Goal: Task Accomplishment & Management: Manage account settings

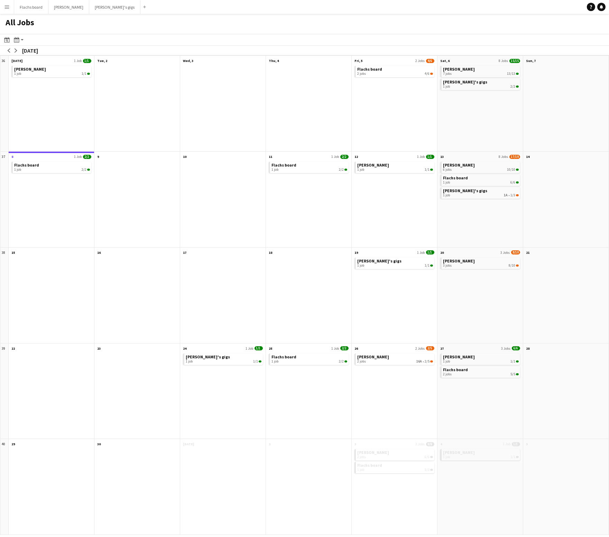
click at [6, 5] on app-icon "Menu" at bounding box center [7, 7] width 6 height 6
click at [13, 55] on link "Comms Comms" at bounding box center [34, 52] width 69 height 14
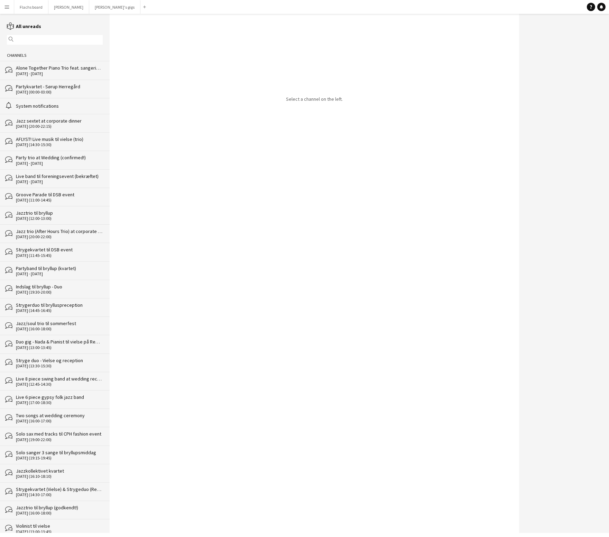
click at [43, 79] on div "bubbles Alone Together Piano Trio feat. sangerinde (bekræftet) 27 - 28 Nov 2025" at bounding box center [55, 70] width 110 height 18
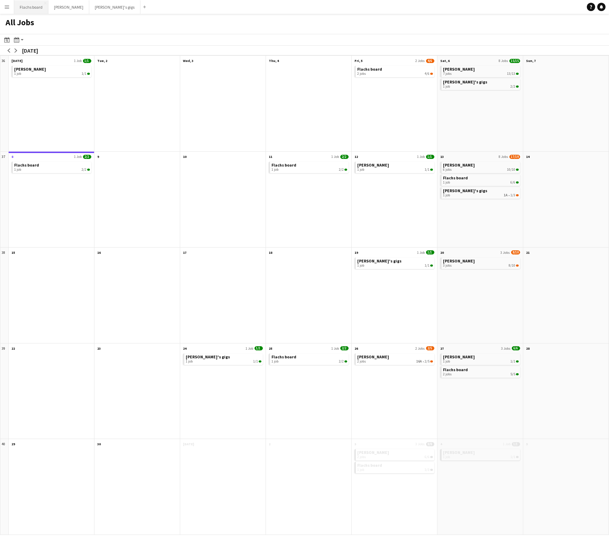
click at [29, 7] on button "Flachs board Close" at bounding box center [31, 6] width 34 height 13
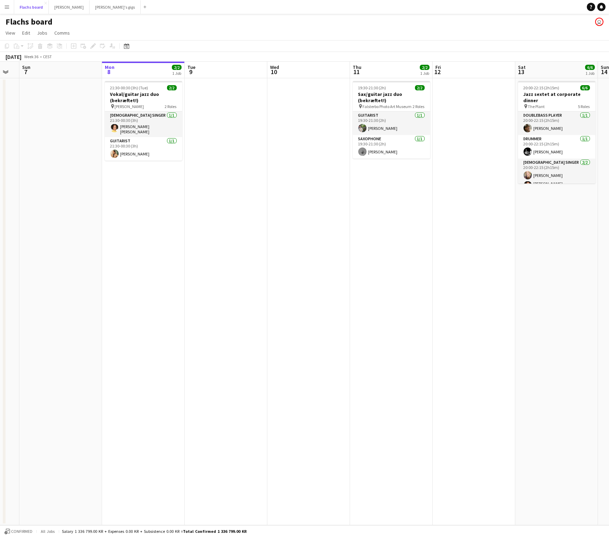
scroll to position [0, 217]
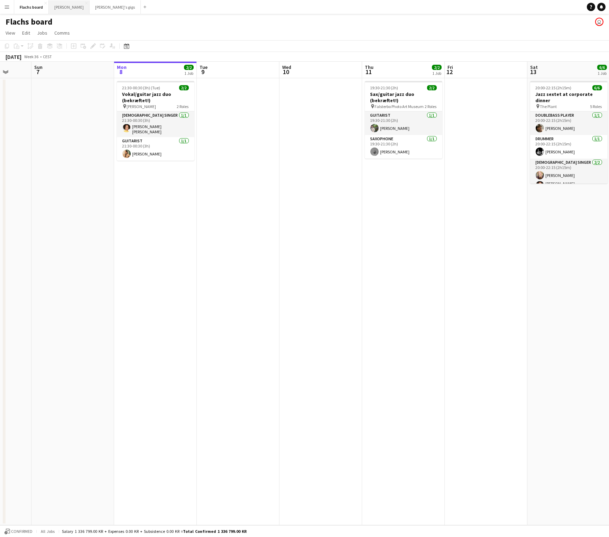
click at [56, 8] on button "Asger Gigs Close" at bounding box center [69, 6] width 41 height 13
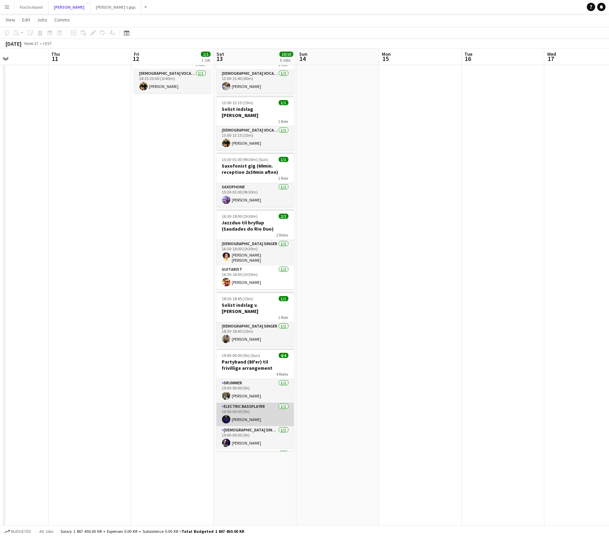
scroll to position [22, 0]
click at [252, 405] on app-card-role "Female Singer 1/1 19:00-00:00 (5h) Anna Halkjær" at bounding box center [255, 416] width 77 height 24
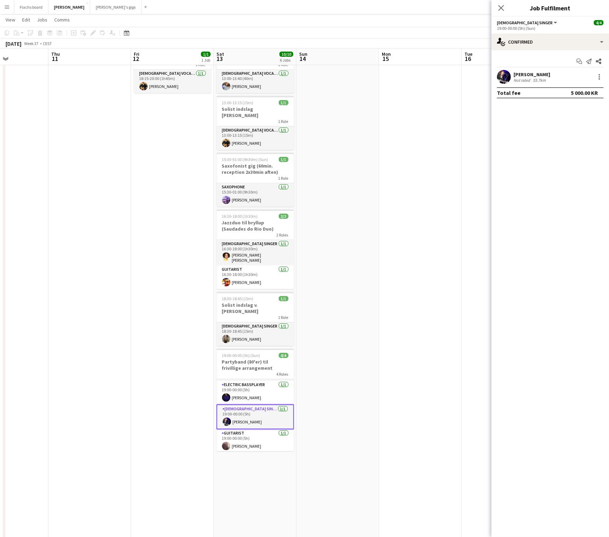
click at [501, 82] on app-user-avatar at bounding box center [504, 77] width 14 height 14
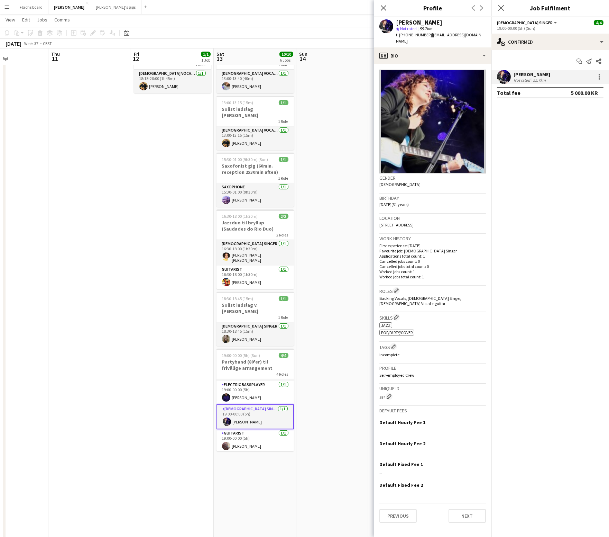
click at [97, 261] on app-date-cell at bounding box center [89, 308] width 83 height 531
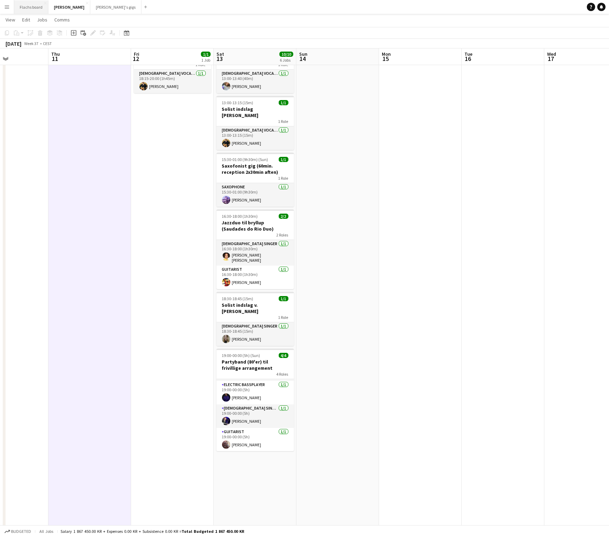
click at [34, 2] on button "Flachs board Close" at bounding box center [31, 6] width 34 height 13
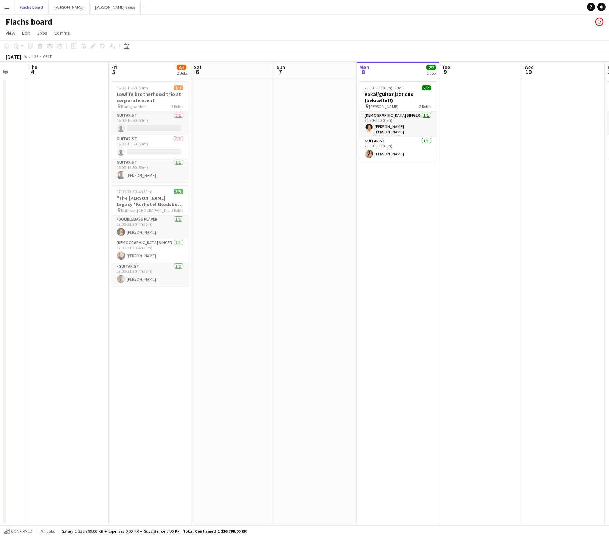
scroll to position [0, 146]
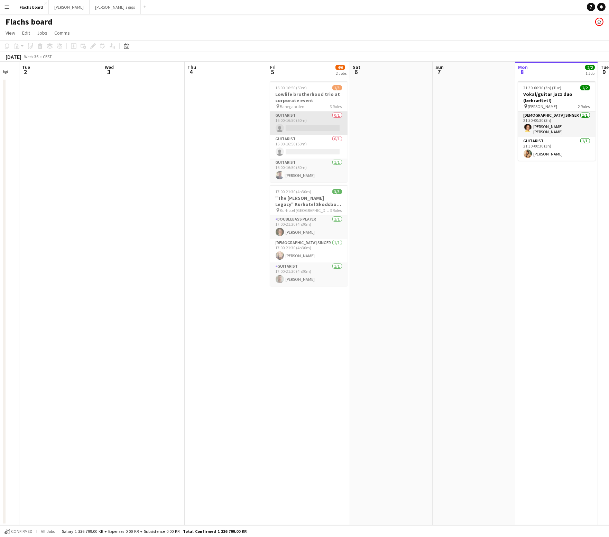
click at [299, 127] on app-card-role "Guitarist 0/1 16:00-16:50 (50m) single-neutral-actions" at bounding box center [308, 123] width 77 height 24
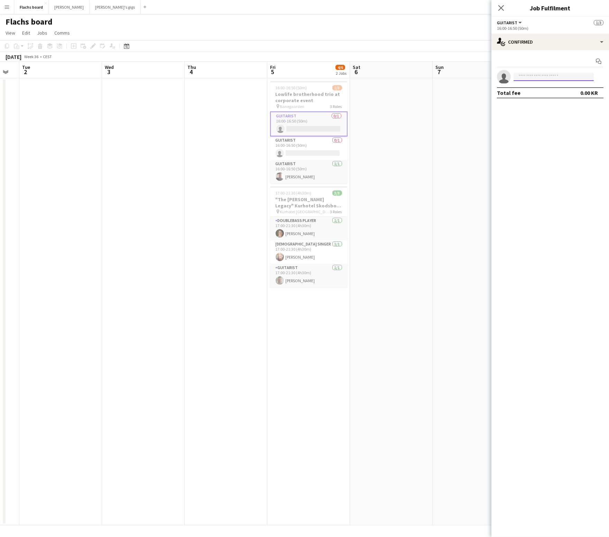
click at [566, 75] on input at bounding box center [554, 77] width 80 height 8
paste input "**********"
type input "**********"
click at [557, 99] on span "+46739088895" at bounding box center [553, 98] width 69 height 6
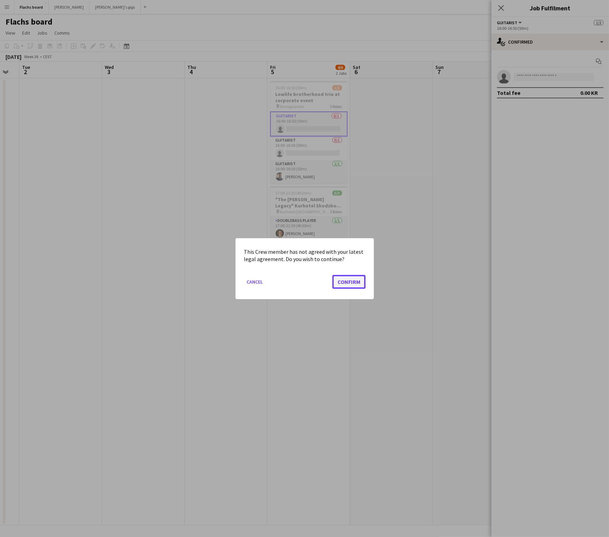
click at [358, 284] on button "Confirm" at bounding box center [348, 281] width 33 height 14
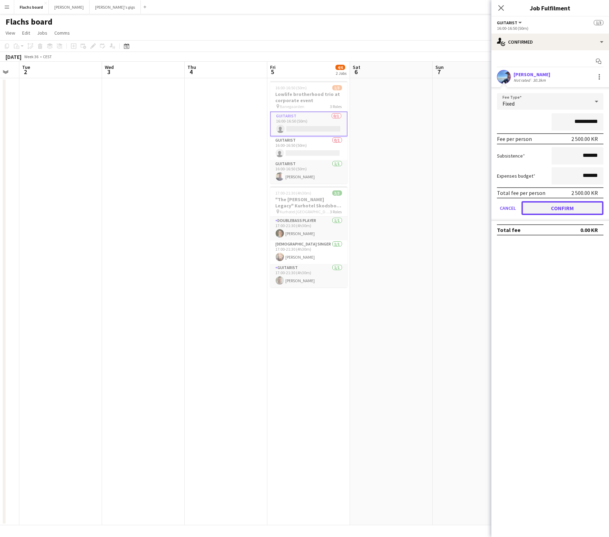
click at [555, 211] on button "Confirm" at bounding box center [563, 208] width 82 height 14
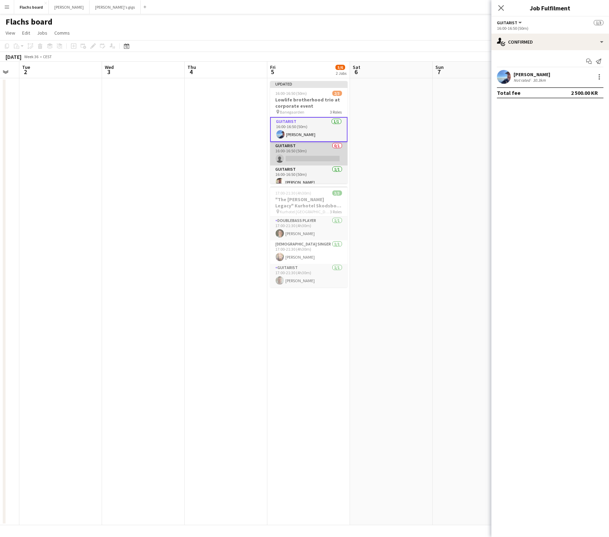
click at [301, 149] on app-card-role "Guitarist 0/1 16:00-16:50 (50m) single-neutral-actions" at bounding box center [308, 154] width 77 height 24
click at [536, 78] on input at bounding box center [554, 77] width 80 height 8
paste input "**********"
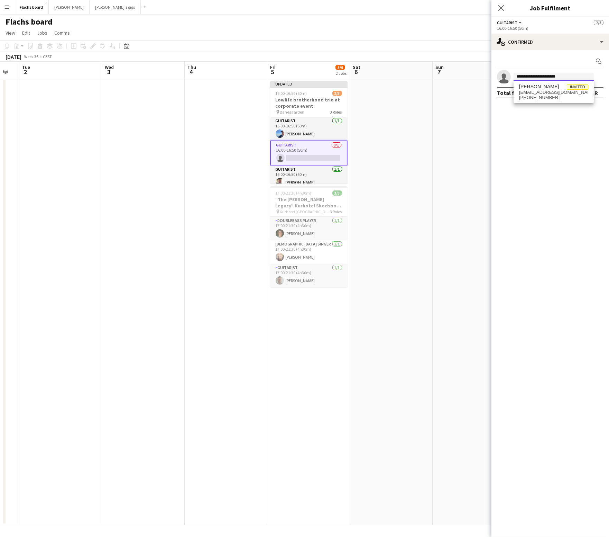
type input "**********"
click at [560, 93] on span "frukostkungen@gmail.com" at bounding box center [553, 93] width 69 height 6
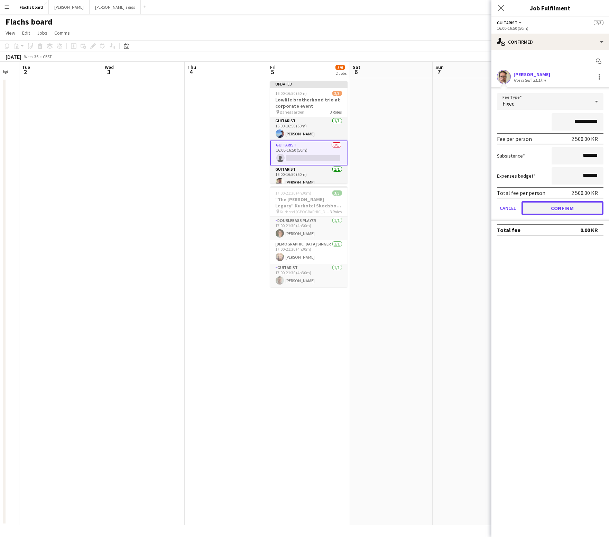
click at [569, 209] on button "Confirm" at bounding box center [563, 208] width 82 height 14
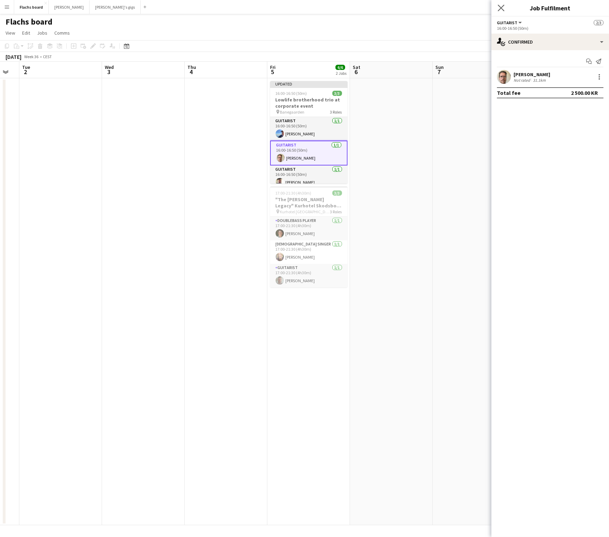
click at [497, 5] on div "Close pop-in" at bounding box center [501, 8] width 19 height 16
click at [332, 86] on div "Updated" at bounding box center [308, 84] width 77 height 6
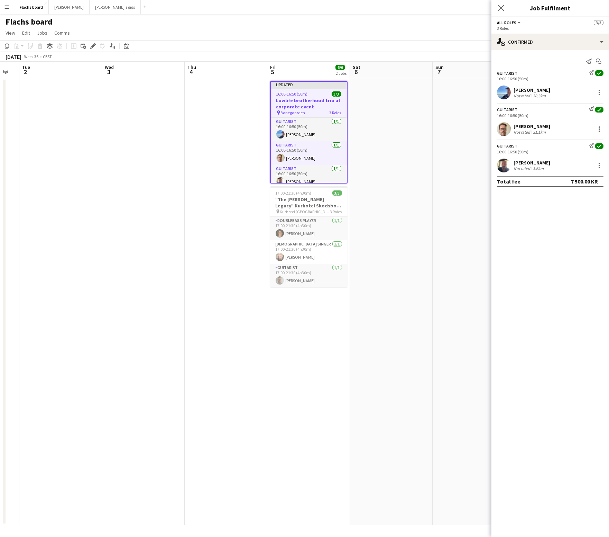
click at [498, 10] on app-icon "Close pop-in" at bounding box center [501, 8] width 10 height 10
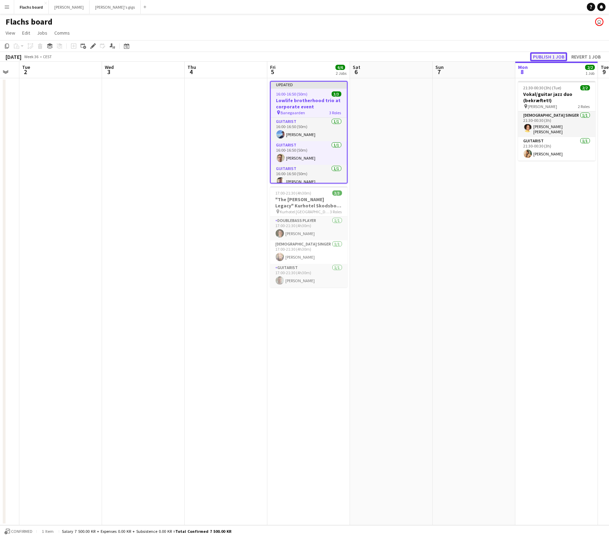
click at [553, 58] on button "Publish 1 job" at bounding box center [548, 56] width 37 height 9
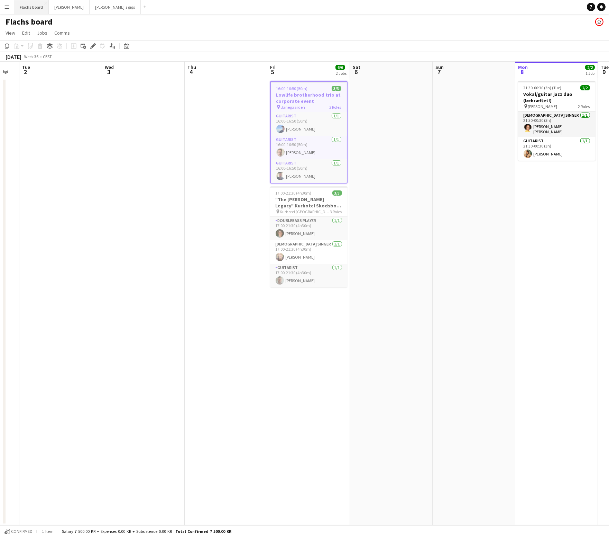
click at [34, 6] on button "Flachs board Close" at bounding box center [31, 6] width 35 height 13
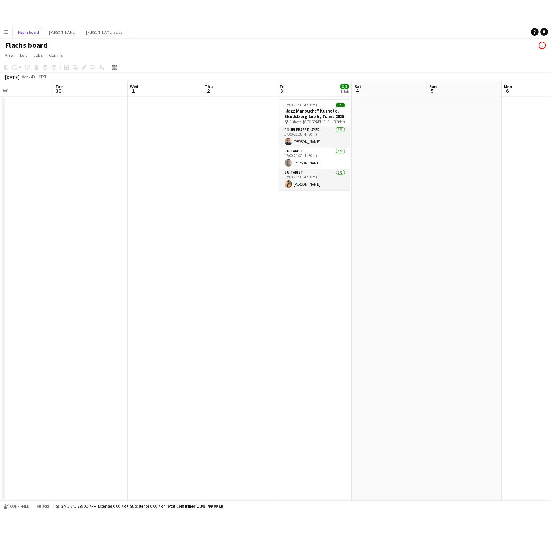
scroll to position [0, 195]
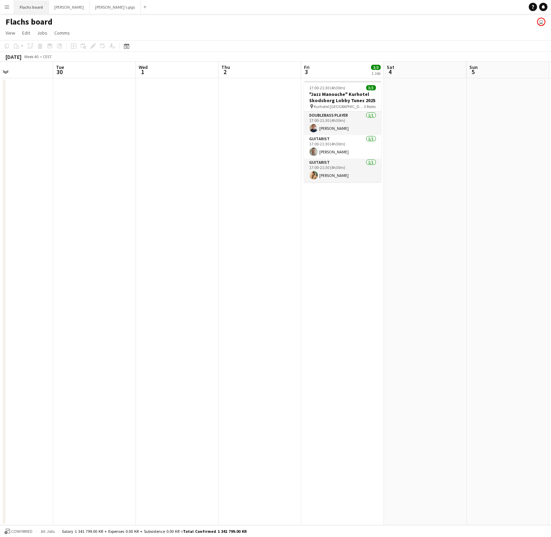
click at [24, 4] on button "Flachs board Close" at bounding box center [31, 6] width 35 height 13
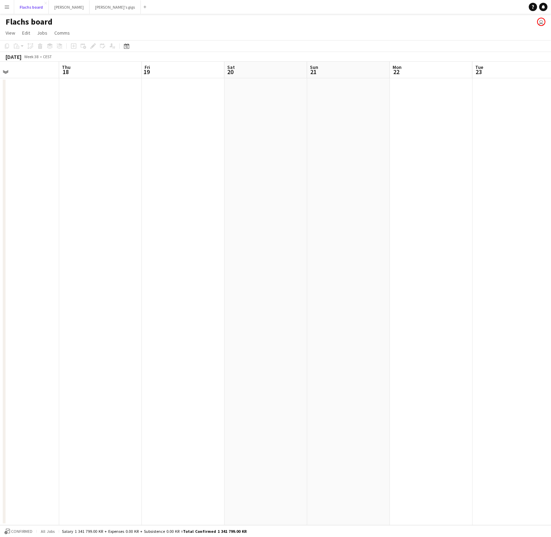
scroll to position [0, 254]
click at [51, 11] on button "Asger Gigs Close" at bounding box center [69, 6] width 41 height 13
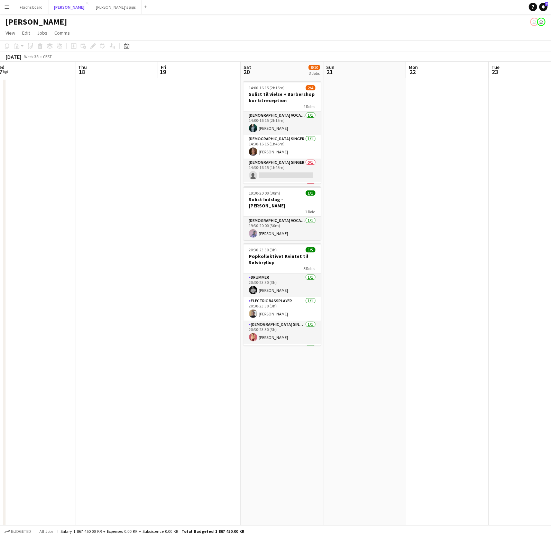
scroll to position [0, 299]
